Goal: Find specific page/section: Find specific page/section

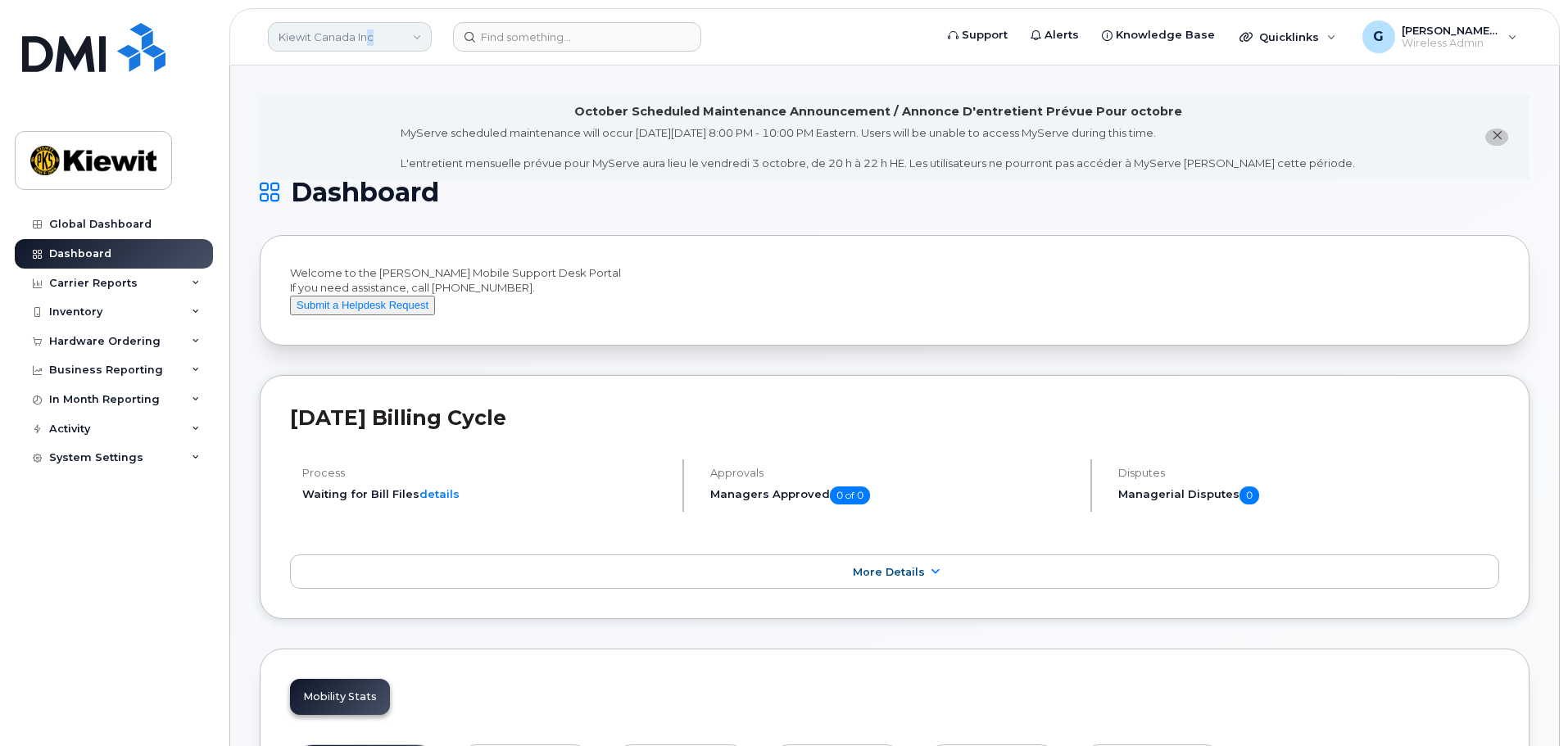
click at [370, 39] on link "Kiewit Canada Inc" at bounding box center [349, 37] width 163 height 29
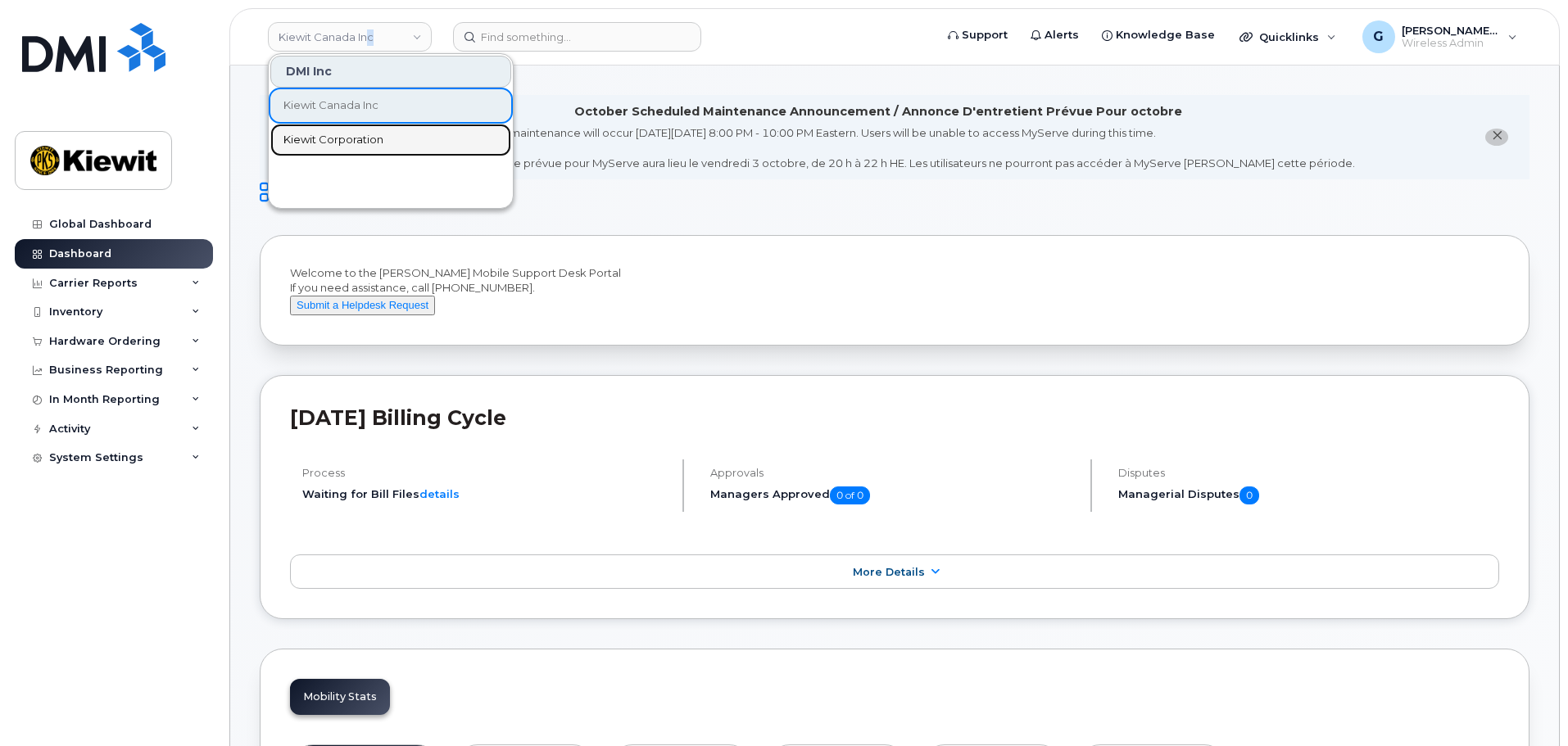
click at [332, 136] on span "Kiewit Corporation" at bounding box center [334, 139] width 100 height 16
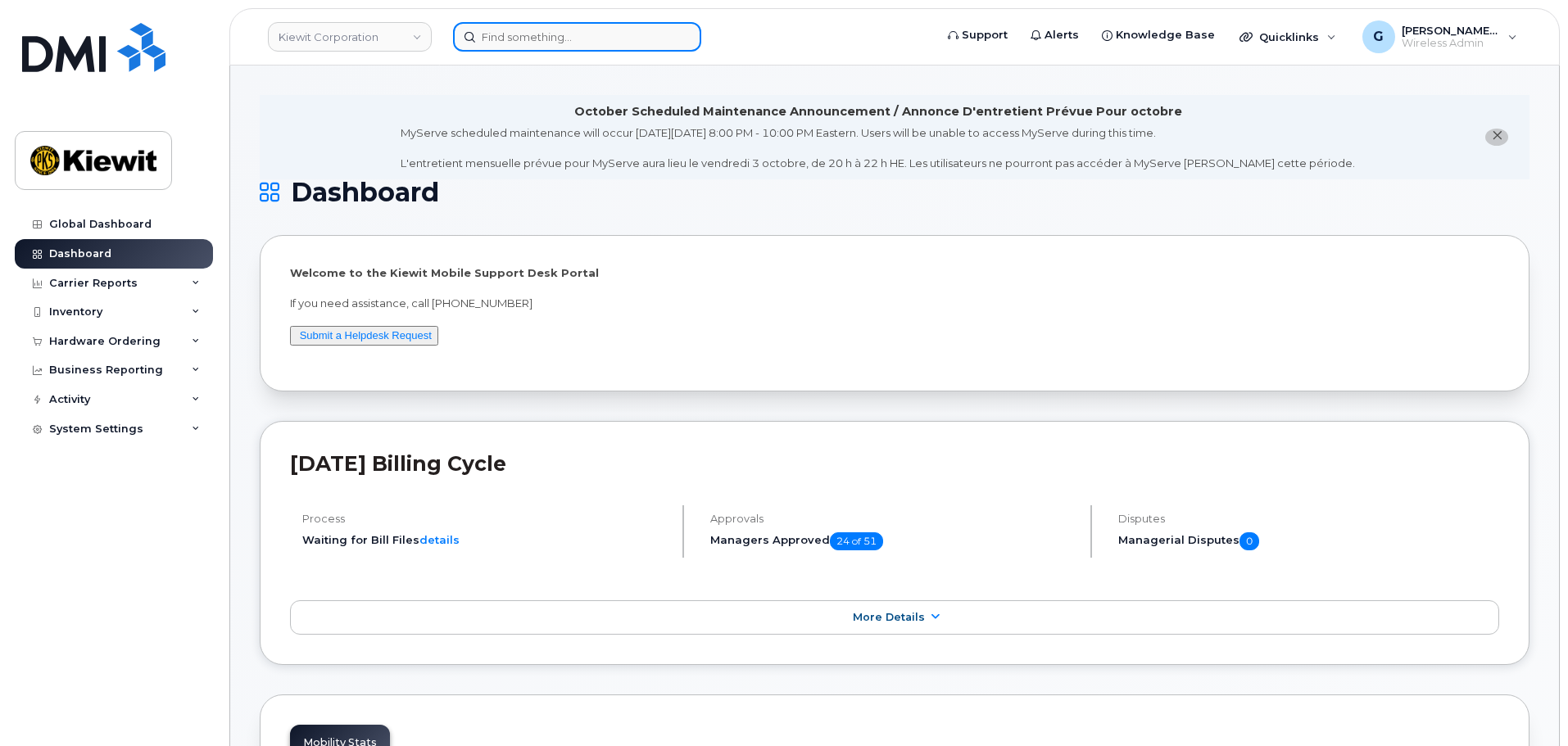
click at [496, 22] on input at bounding box center [577, 37] width 248 height 29
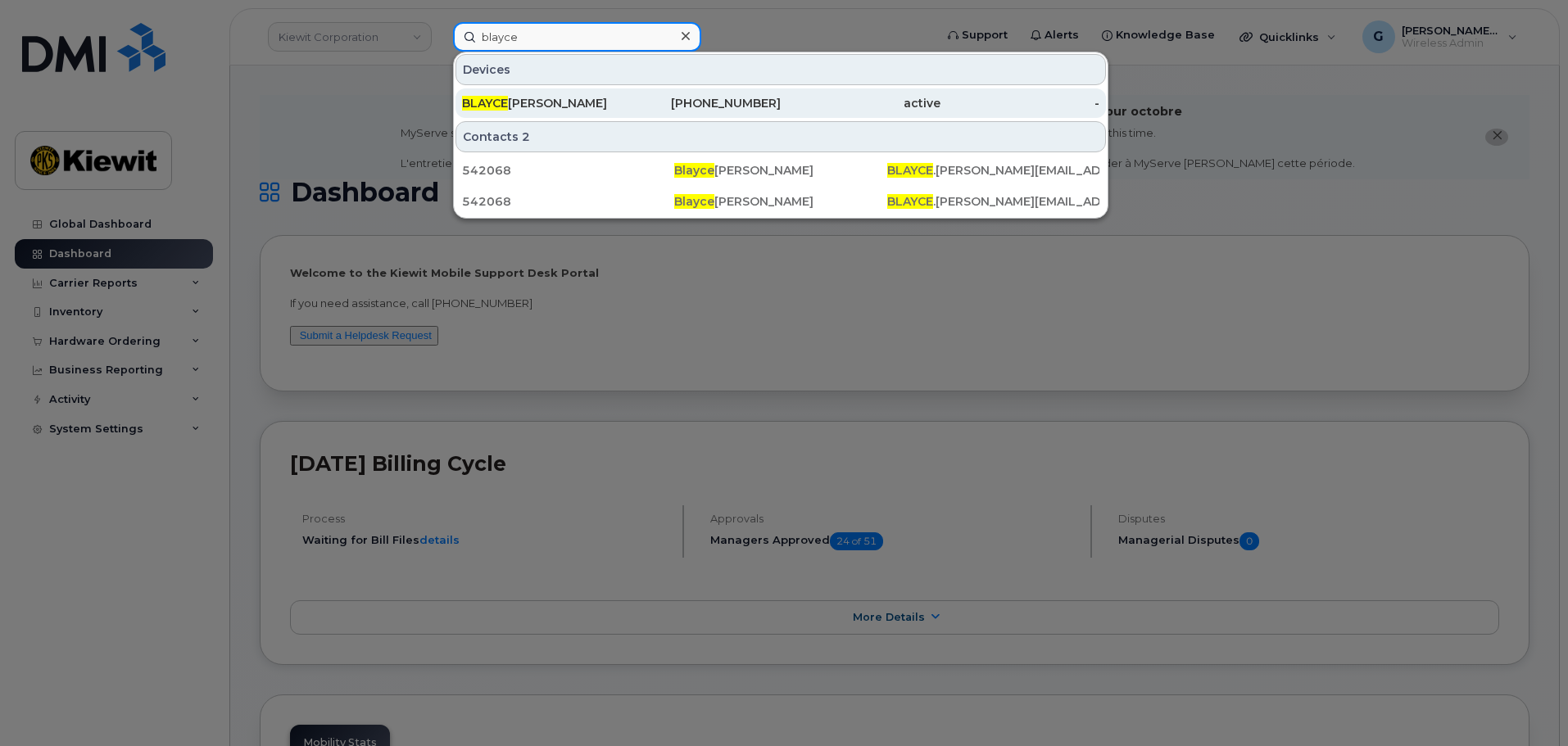
type input "blayce"
click at [714, 100] on div "[PHONE_NUMBER]" at bounding box center [701, 103] width 160 height 16
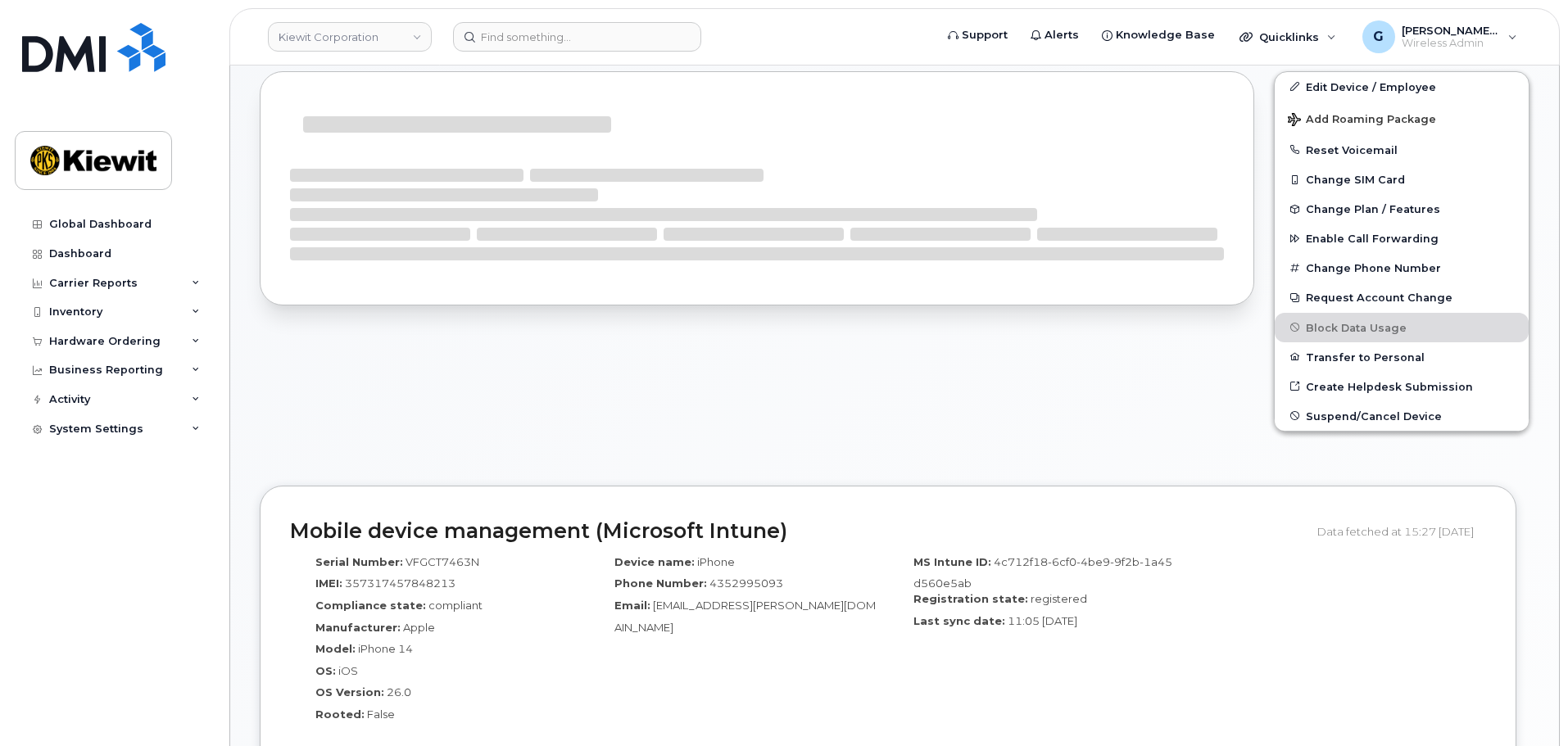
scroll to position [397, 0]
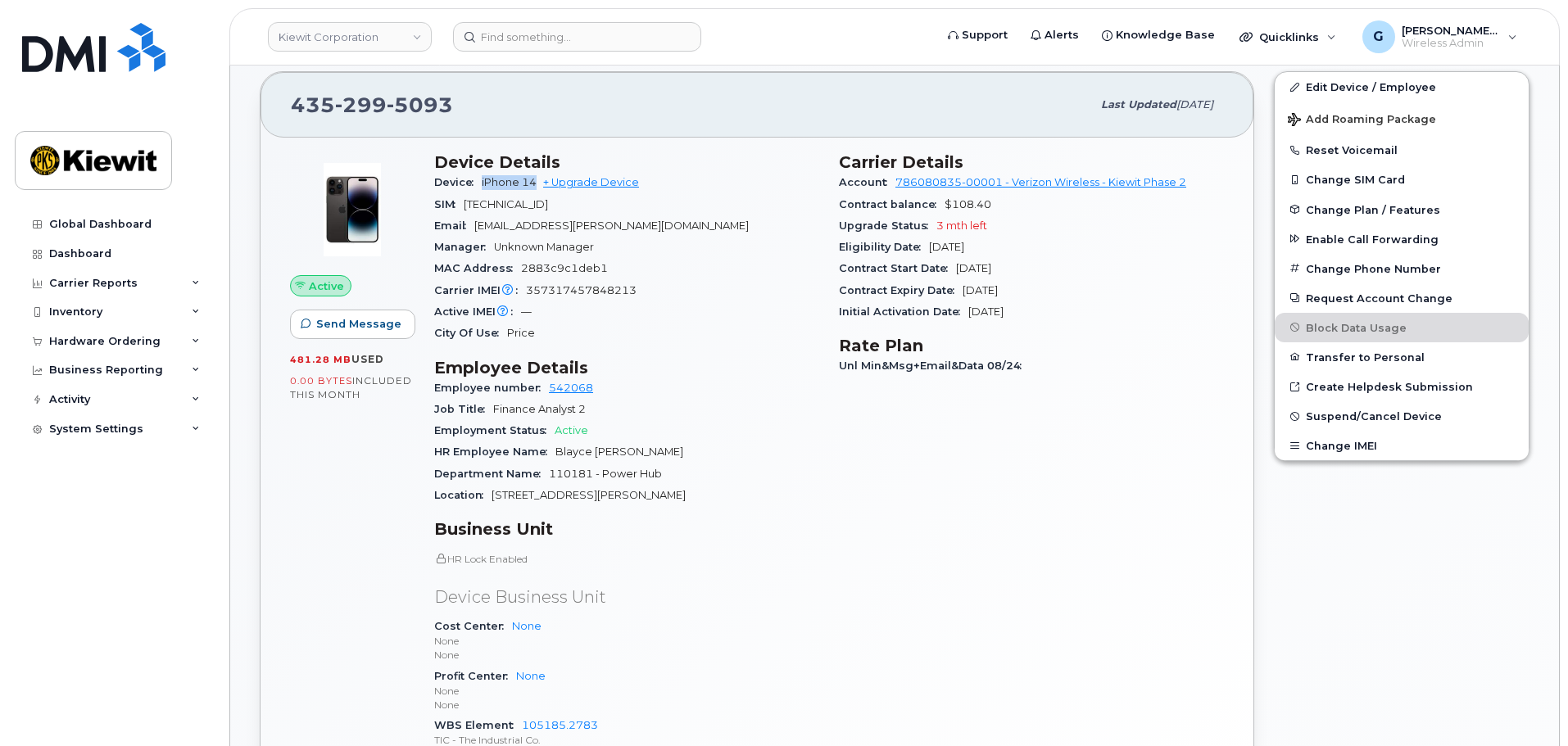
drag, startPoint x: 539, startPoint y: 182, endPoint x: 482, endPoint y: 179, distance: 57.1
click at [482, 179] on div "Device iPhone 14 + Upgrade Device" at bounding box center [626, 182] width 385 height 22
copy span "iPhone 14"
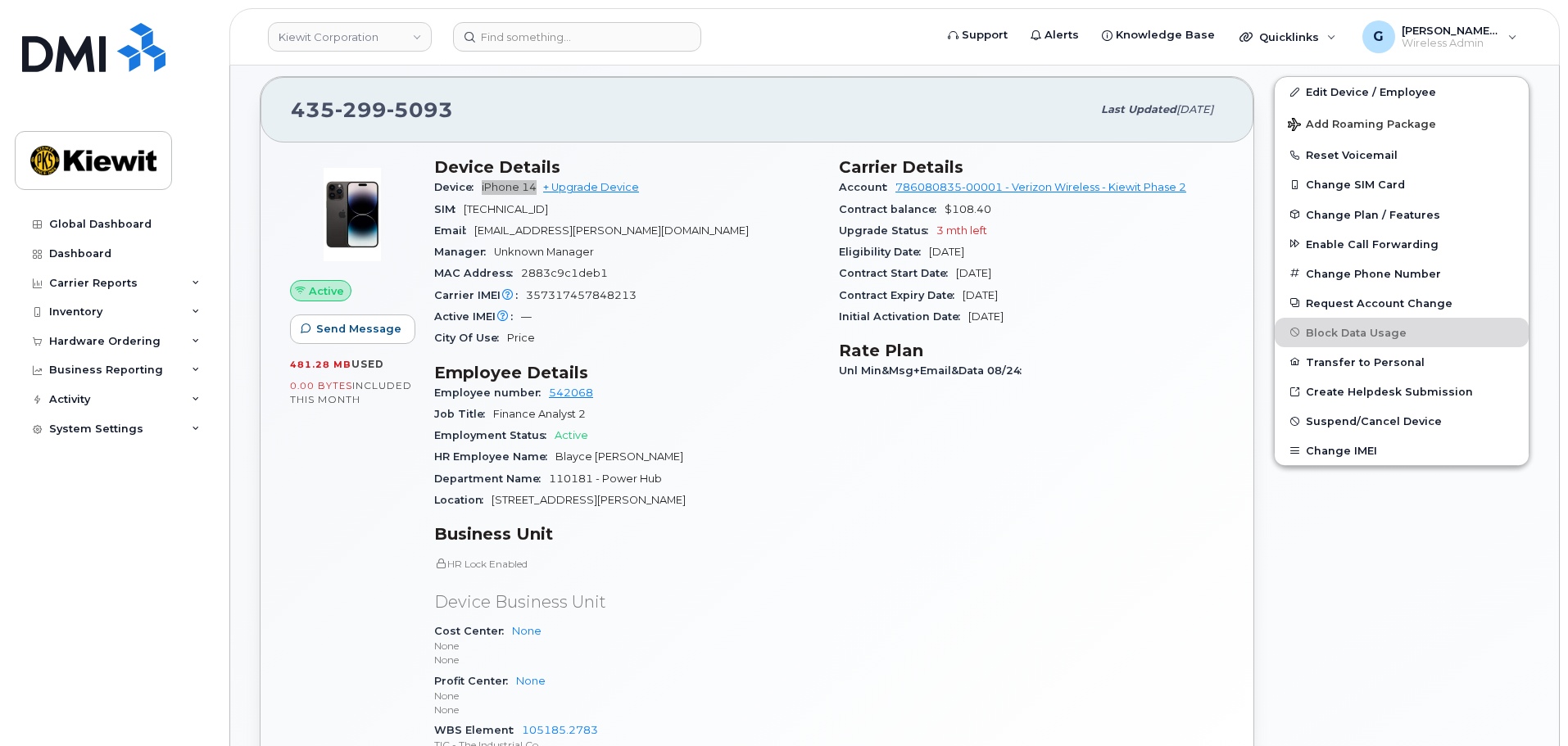
scroll to position [410, 0]
